Goal: Browse casually: Explore the website without a specific task or goal

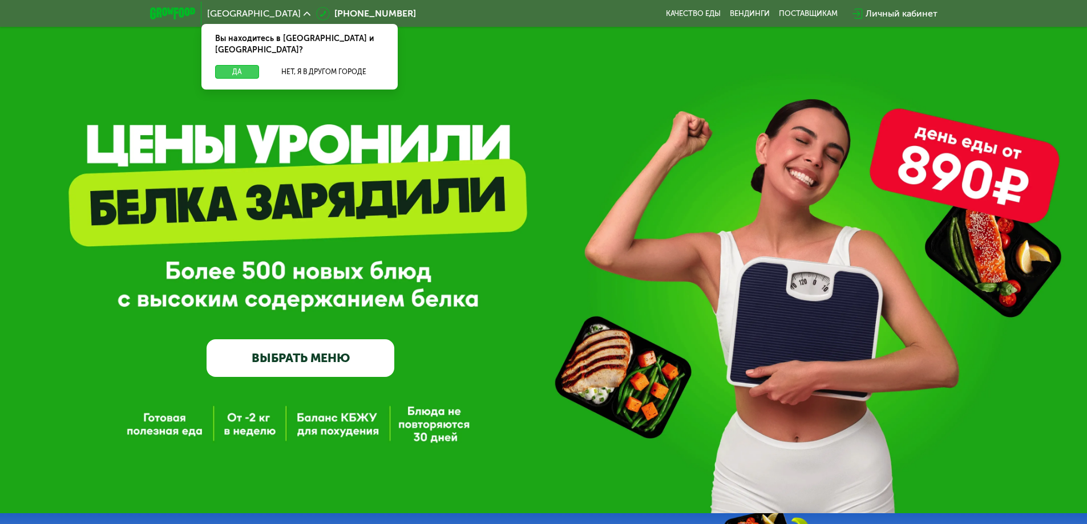
click at [249, 65] on button "Да" at bounding box center [237, 72] width 44 height 14
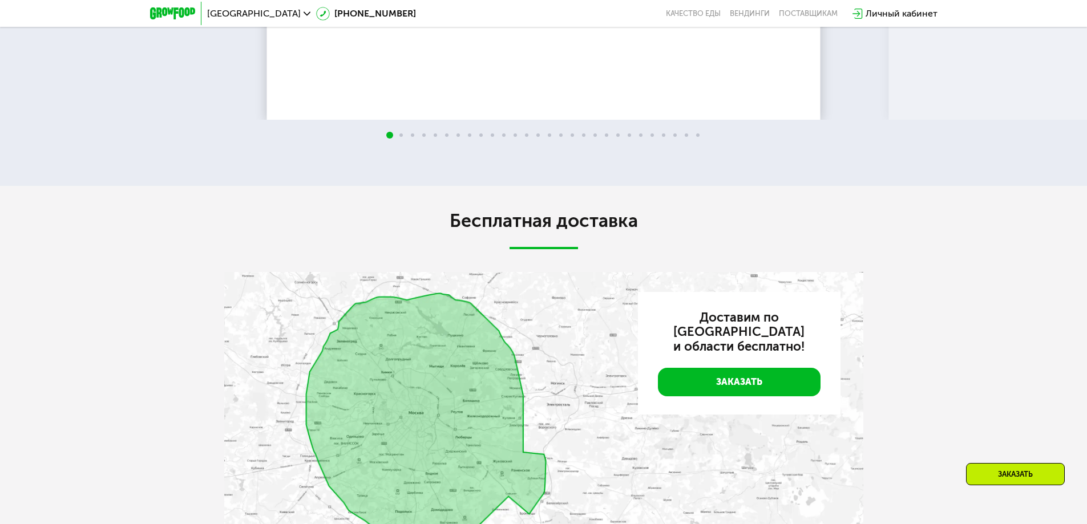
scroll to position [2111, 0]
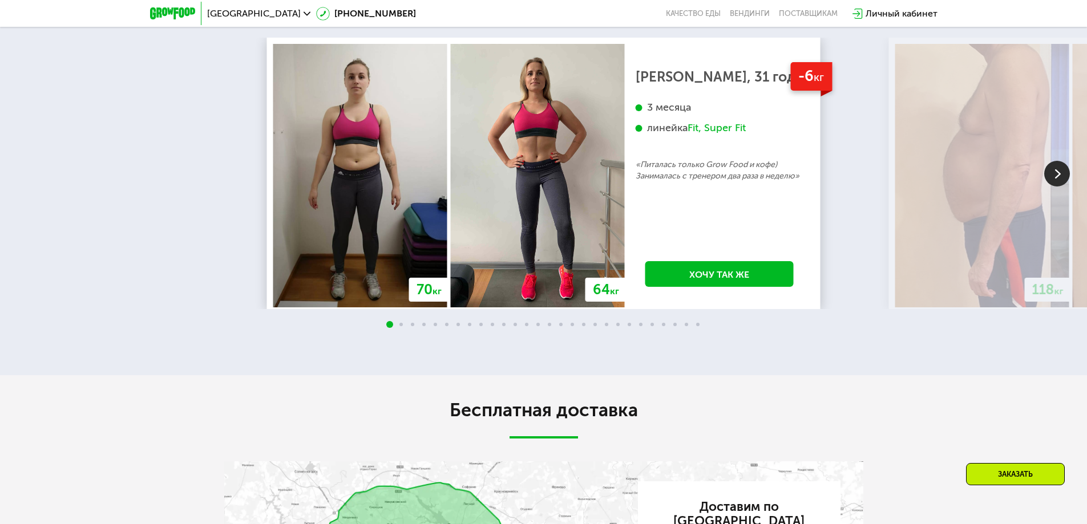
click at [1055, 187] on img at bounding box center [1057, 174] width 26 height 26
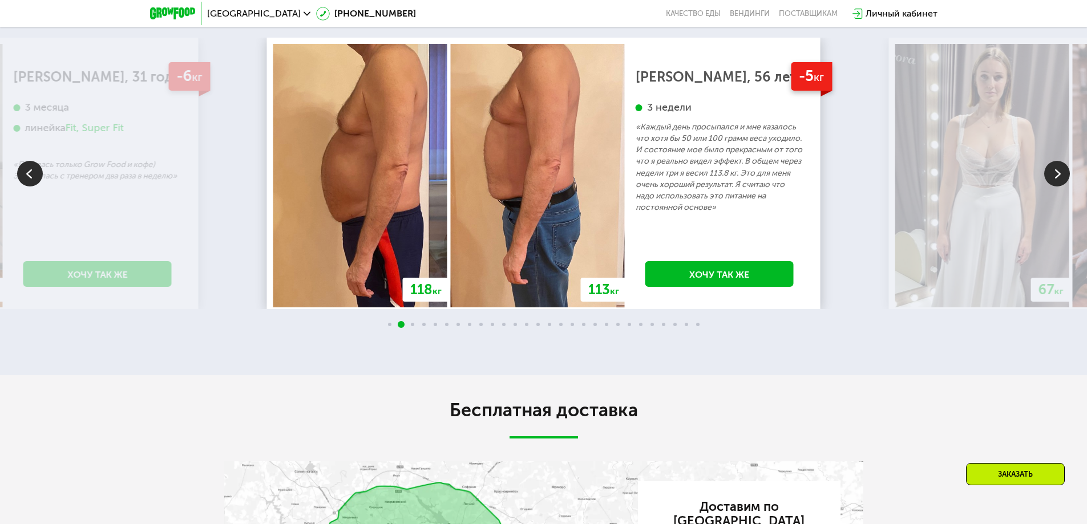
click at [1055, 187] on img at bounding box center [1057, 174] width 26 height 26
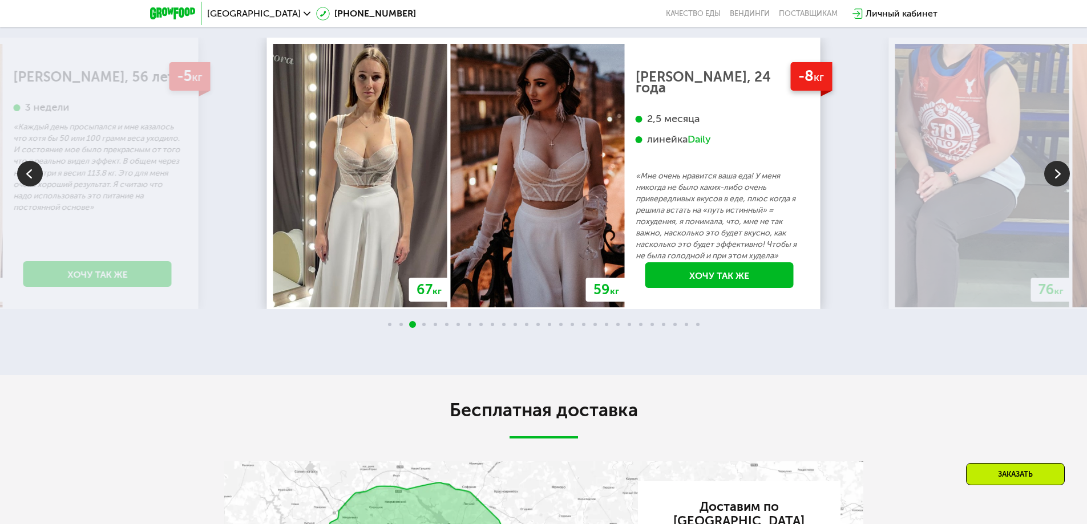
click at [1055, 187] on img at bounding box center [1057, 174] width 26 height 26
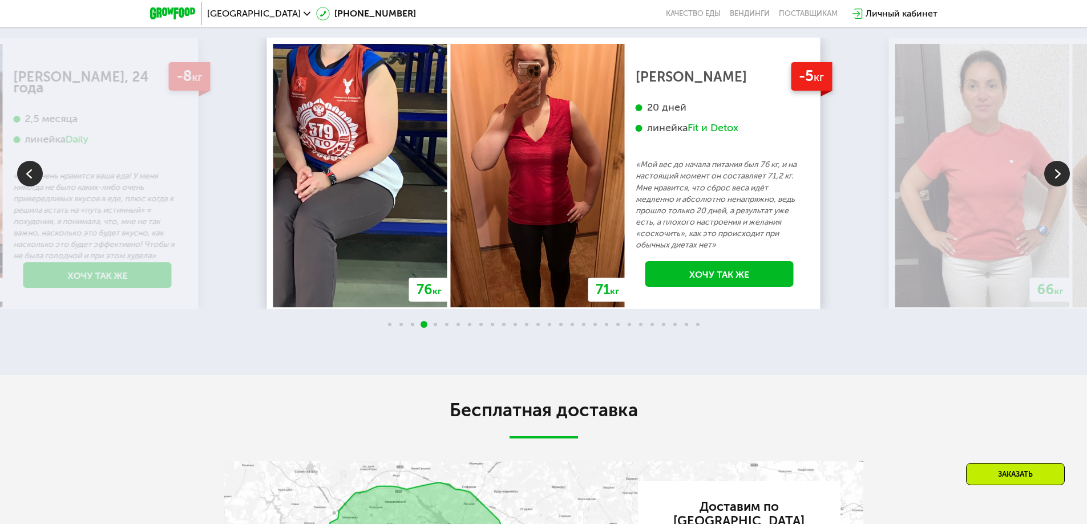
click at [1055, 187] on img at bounding box center [1057, 174] width 26 height 26
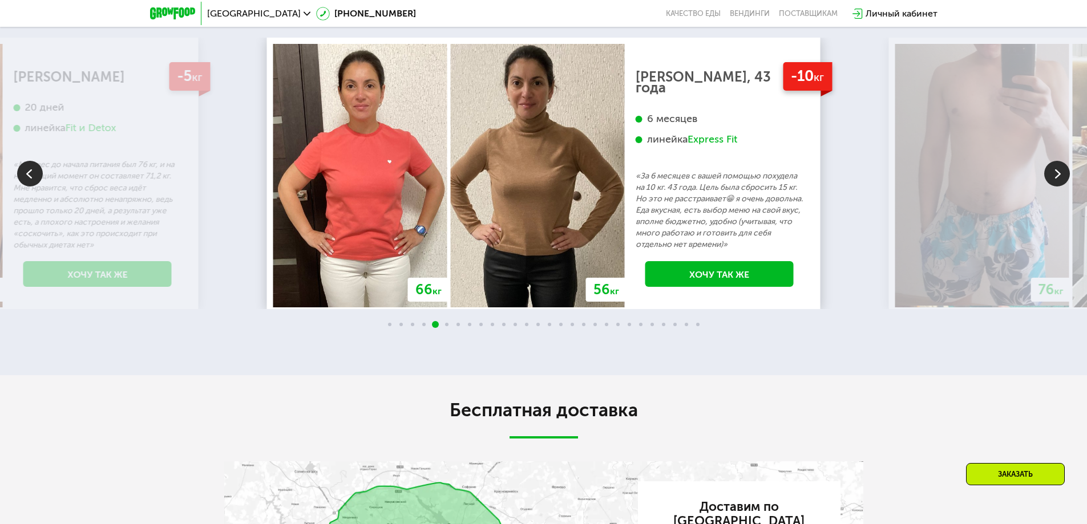
click at [1055, 187] on img at bounding box center [1057, 174] width 26 height 26
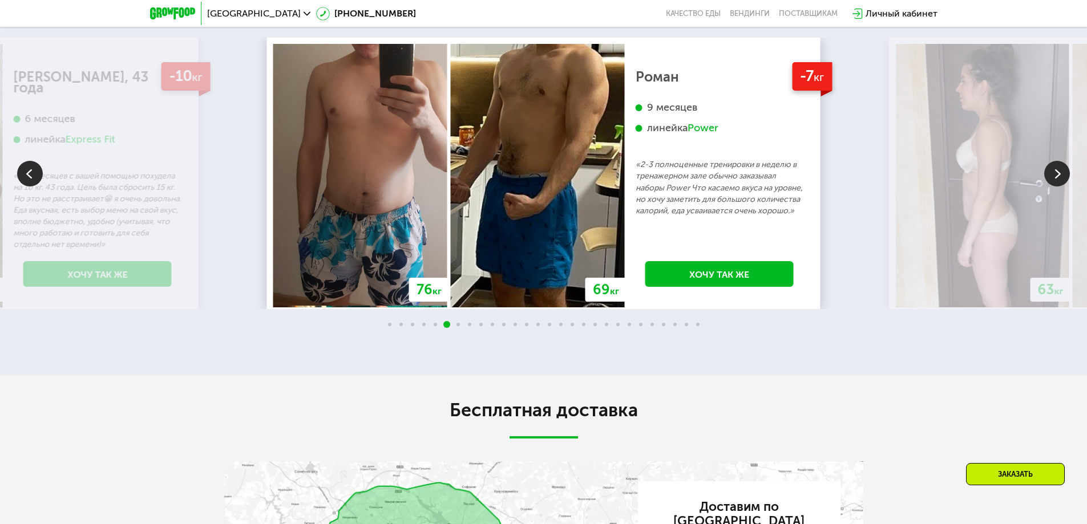
click at [1055, 187] on img at bounding box center [1057, 174] width 26 height 26
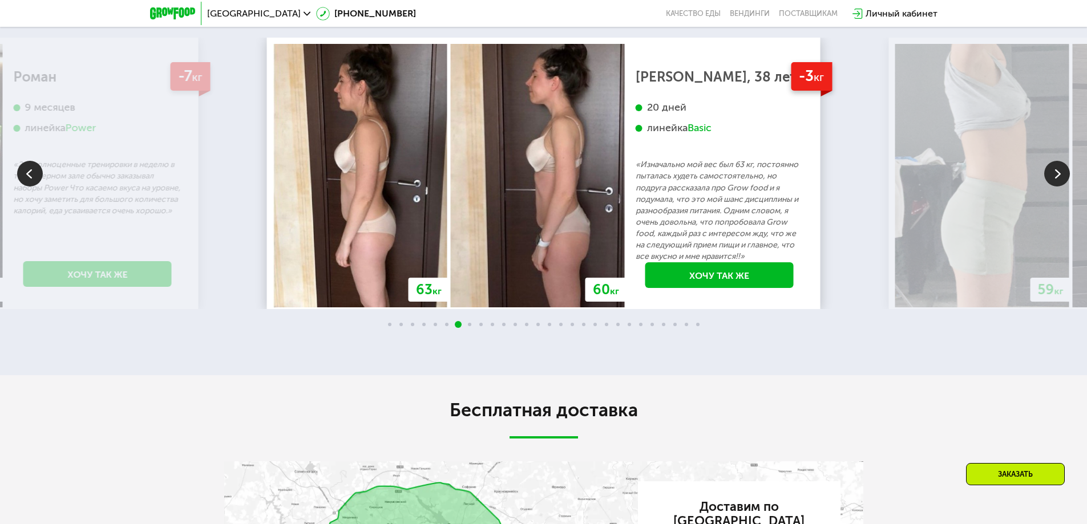
click at [1055, 187] on img at bounding box center [1057, 174] width 26 height 26
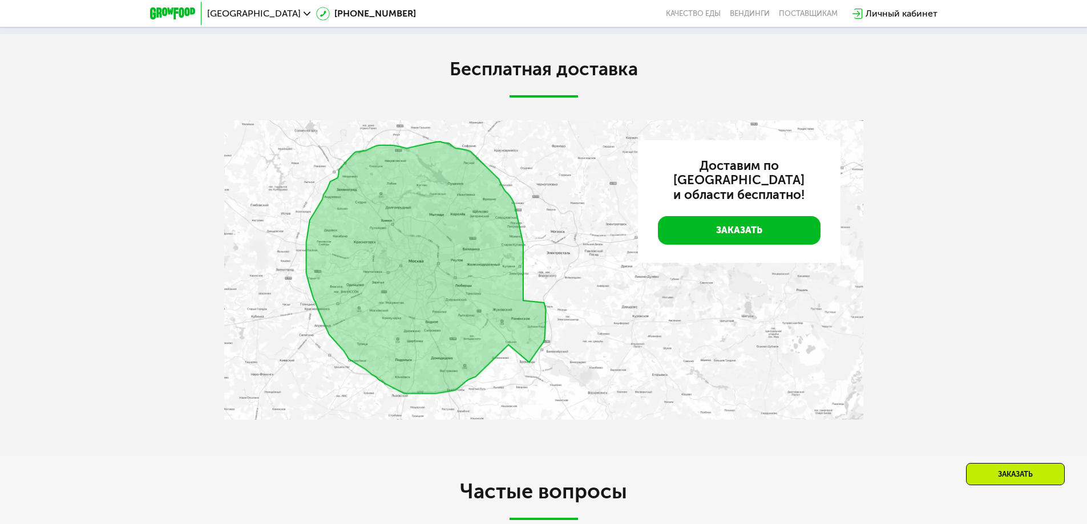
scroll to position [2339, 0]
